Goal: Check status

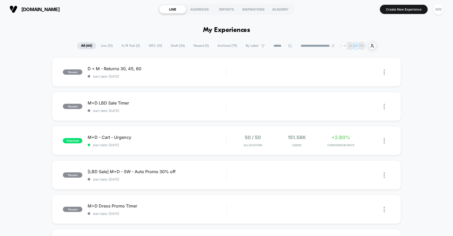
click at [198, 49] on span "Paused ( 5 )" at bounding box center [201, 45] width 23 height 7
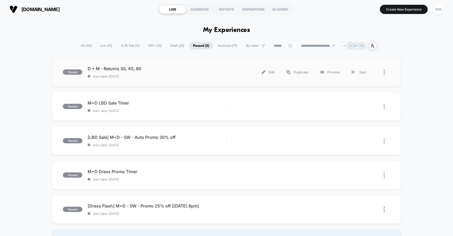
scroll to position [11, 0]
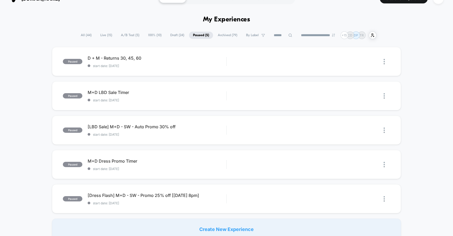
click at [104, 36] on span "Live ( 15 )" at bounding box center [106, 35] width 20 height 7
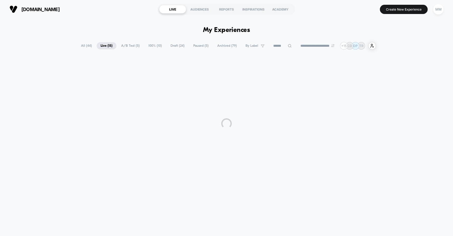
click at [83, 45] on span "All ( 44 )" at bounding box center [86, 45] width 19 height 7
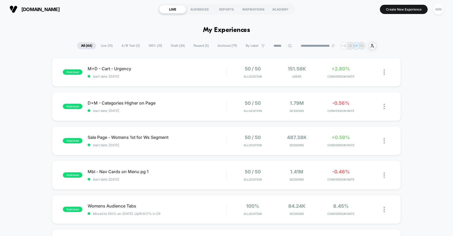
click at [273, 47] on input at bounding box center [283, 46] width 26 height 6
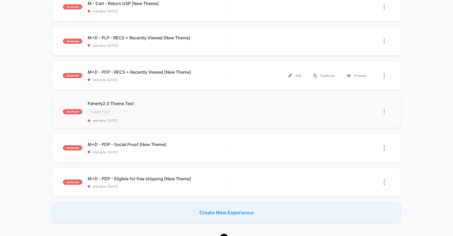
scroll to position [275, 0]
type input "*****"
click at [176, 112] on div "Theme Test" at bounding box center [157, 112] width 139 height 6
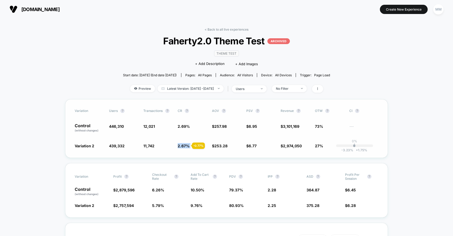
drag, startPoint x: 175, startPoint y: 146, endPoint x: 194, endPoint y: 146, distance: 18.8
click at [194, 146] on div "Variation 2 439,332 - 1.6 % 11,742 - 0.77 % 2.67 % - 0.77 % $ 253.28 - 1.8 % $ …" at bounding box center [227, 145] width 304 height 5
